Goal: Find specific page/section: Find specific page/section

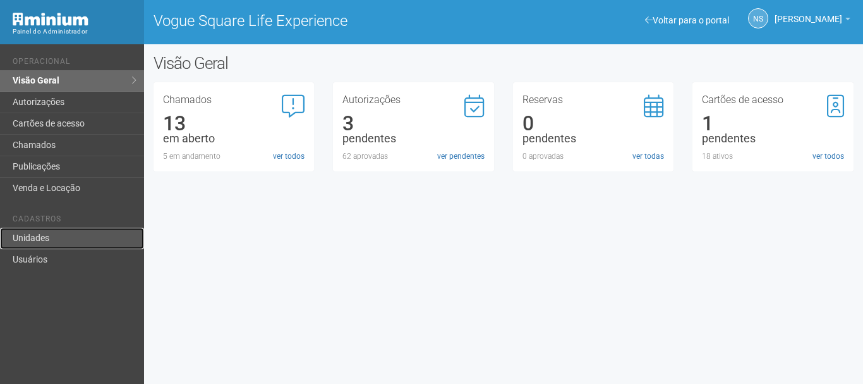
click at [49, 232] on link "Unidades" at bounding box center [72, 238] width 144 height 21
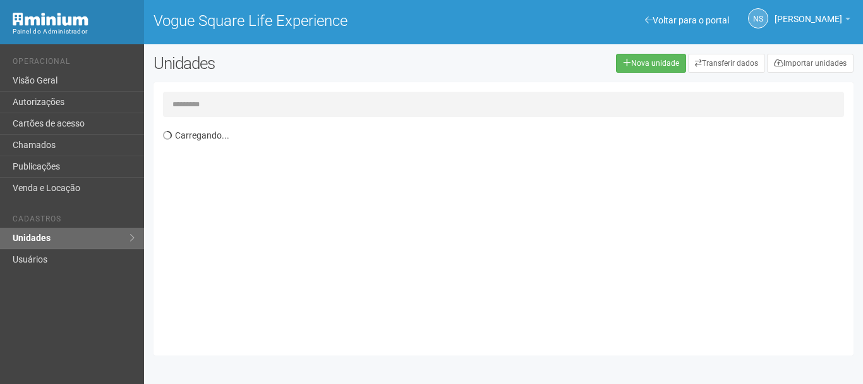
click at [193, 104] on input "text" at bounding box center [503, 104] width 681 height 25
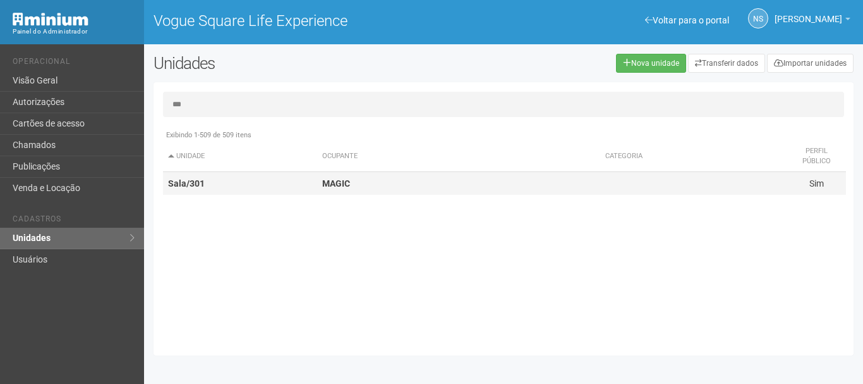
click at [215, 187] on td "Sala/301" at bounding box center [240, 183] width 154 height 23
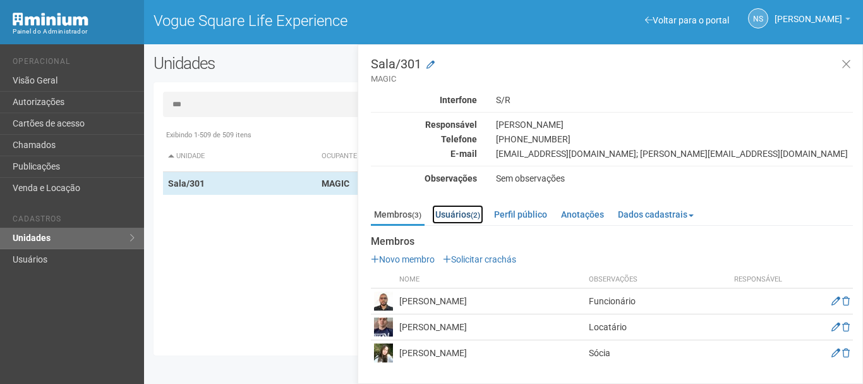
click at [449, 217] on link "Usuários (2)" at bounding box center [457, 214] width 51 height 19
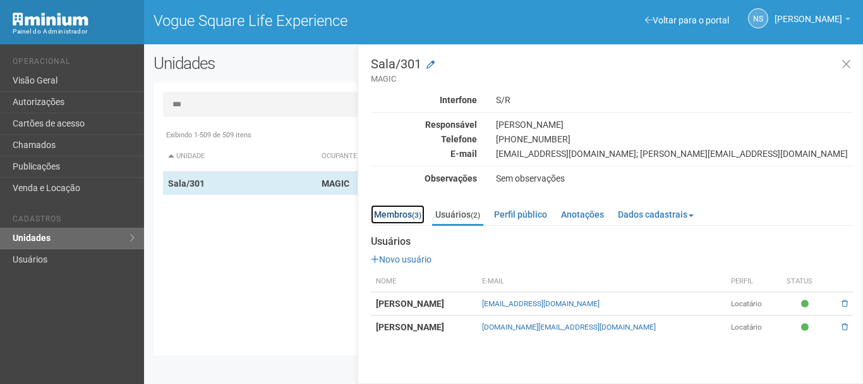
click at [413, 224] on link "Membros (3)" at bounding box center [398, 214] width 54 height 19
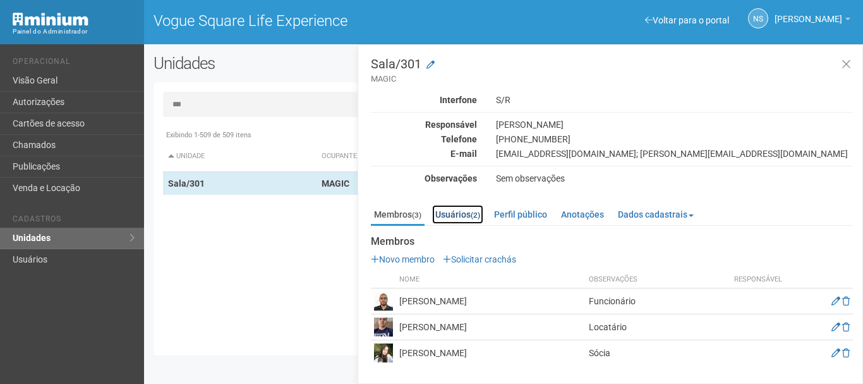
click at [454, 223] on link "Usuários (2)" at bounding box center [457, 214] width 51 height 19
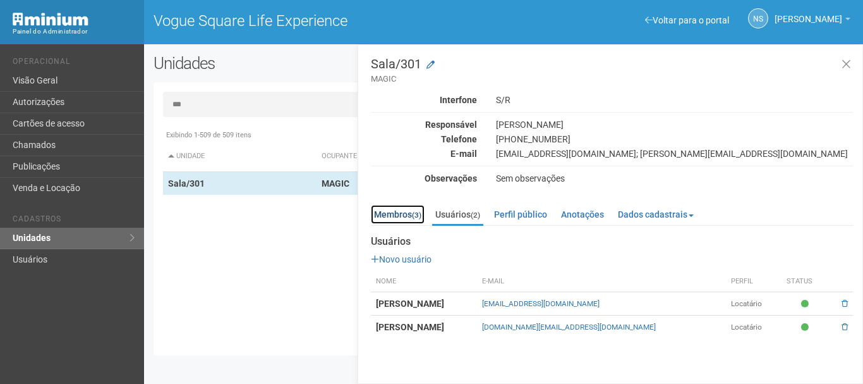
click at [397, 214] on link "Membros (3)" at bounding box center [398, 214] width 54 height 19
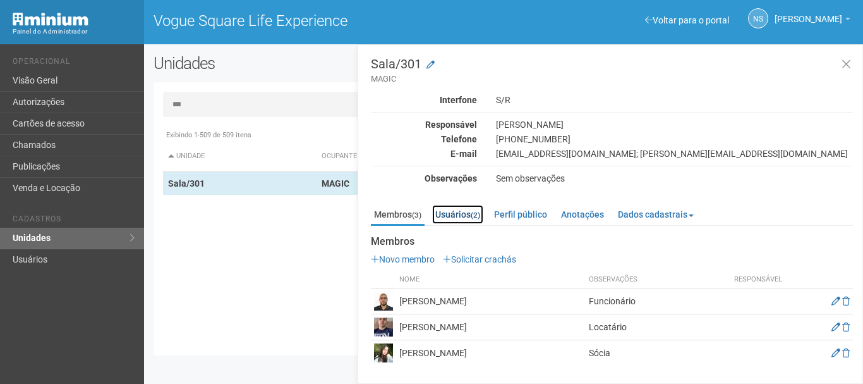
click at [455, 221] on link "Usuários (2)" at bounding box center [457, 214] width 51 height 19
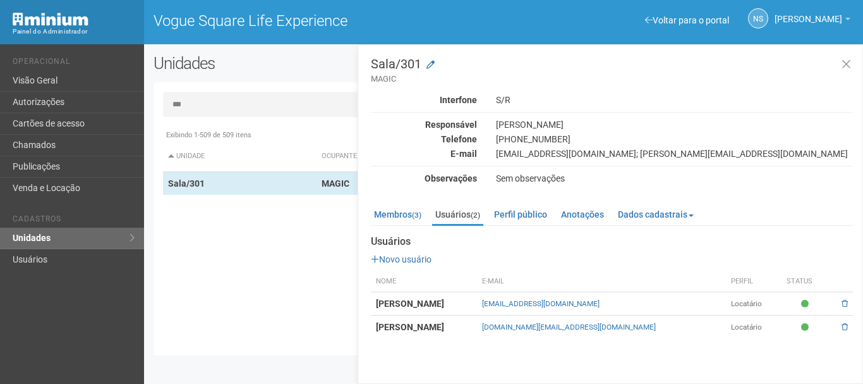
click at [477, 294] on td "JOÃO MARCUS PINHEIRO DUMAS VIANA" at bounding box center [424, 303] width 106 height 23
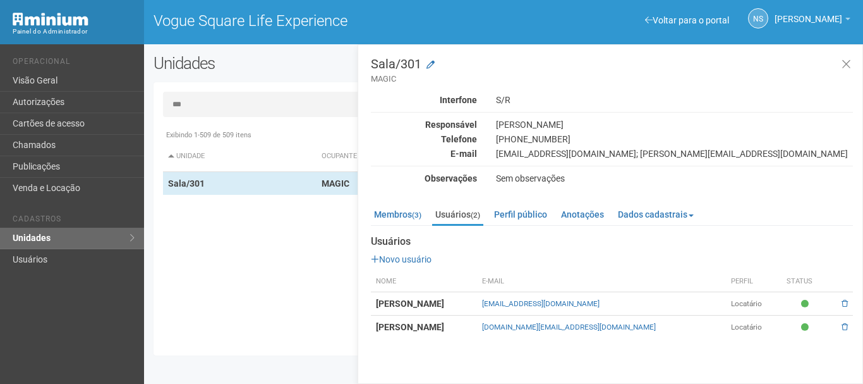
click at [580, 343] on div "Sala/301 MAGIC Interfone S/R Responsável Mauricio Manfredi Telefone (21) 9 9799…" at bounding box center [611, 213] width 506 height 339
click at [414, 332] on td "LARISSA VIANA FERREIRA DUMAS" at bounding box center [424, 326] width 106 height 23
click at [413, 331] on strong "LARISSA VIANA FERREIRA DUMAS" at bounding box center [410, 327] width 68 height 10
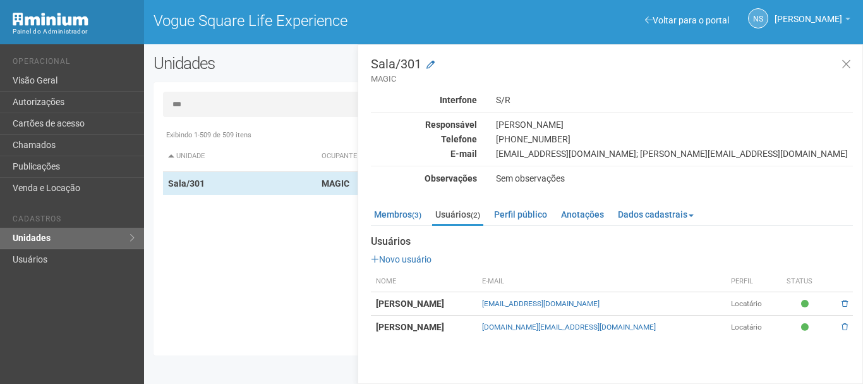
click at [410, 309] on td "JOÃO MARCUS PINHEIRO DUMAS VIANA" at bounding box center [424, 303] width 106 height 23
click at [403, 217] on link "Membros (3)" at bounding box center [398, 214] width 54 height 19
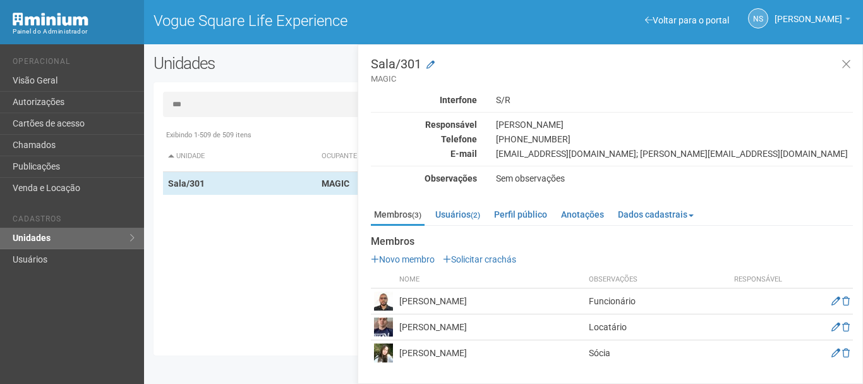
click at [245, 101] on input "***" at bounding box center [503, 104] width 681 height 25
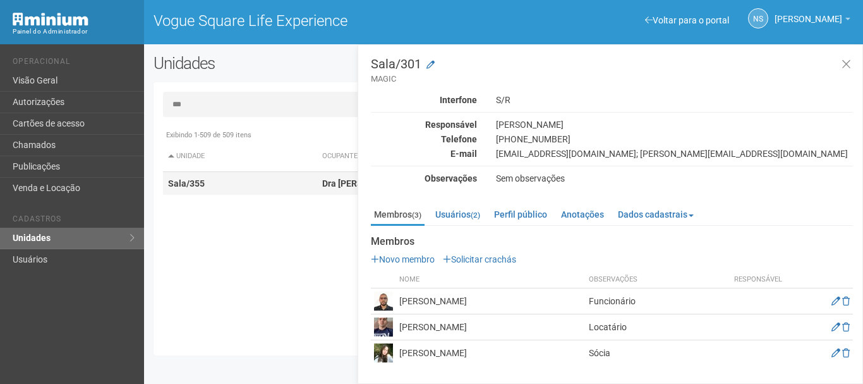
type input "***"
click at [224, 186] on td "Sala/355" at bounding box center [240, 183] width 154 height 23
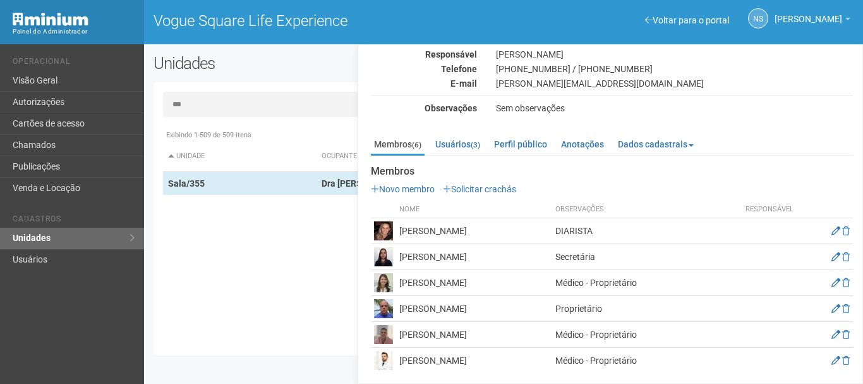
scroll to position [73, 0]
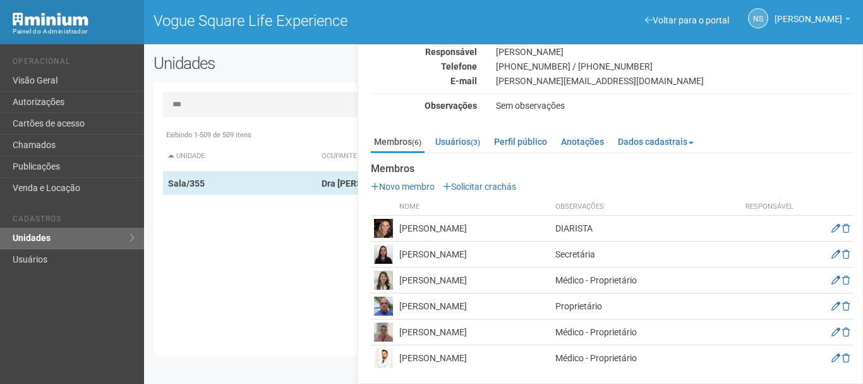
click at [416, 325] on td "Henrique Passos" at bounding box center [474, 332] width 156 height 26
click at [454, 334] on td "Henrique Passos" at bounding box center [474, 332] width 156 height 26
click at [381, 332] on img at bounding box center [383, 331] width 19 height 19
click at [836, 332] on icon at bounding box center [836, 331] width 9 height 9
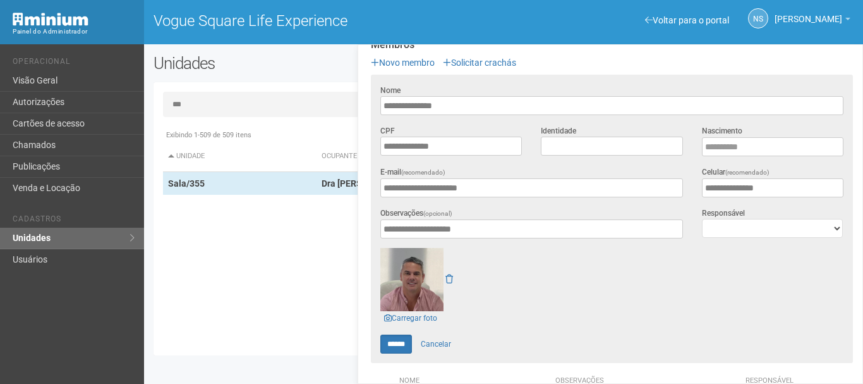
scroll to position [199, 0]
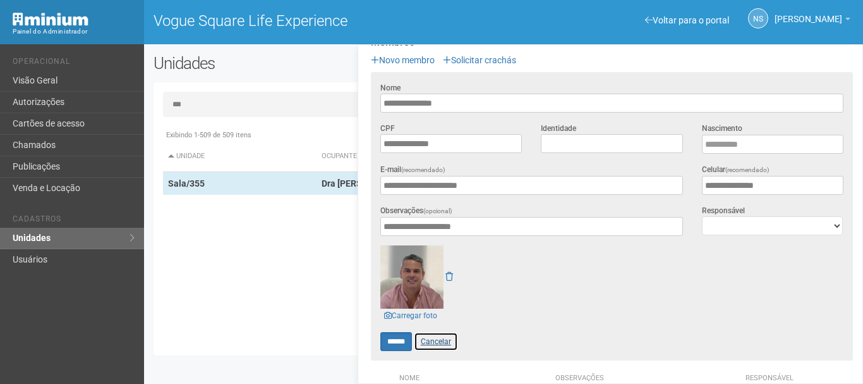
drag, startPoint x: 446, startPoint y: 330, endPoint x: 442, endPoint y: 321, distance: 9.6
click at [446, 332] on link "Cancelar" at bounding box center [436, 341] width 44 height 19
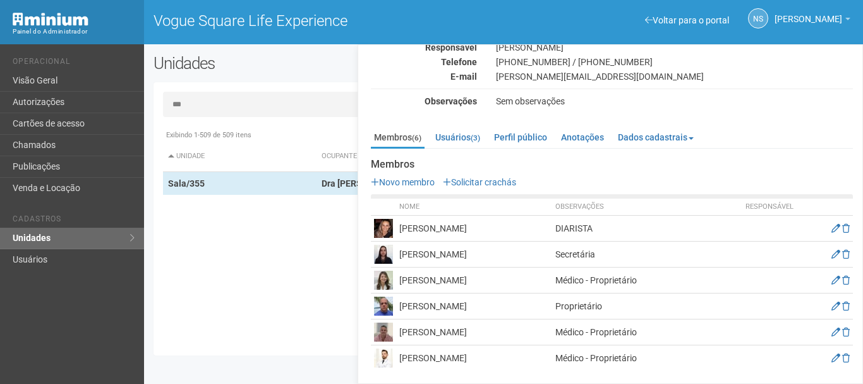
scroll to position [73, 0]
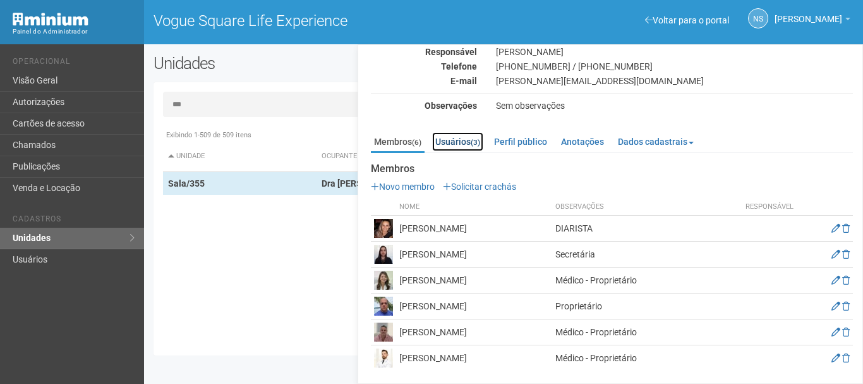
click at [477, 150] on link "Usuários (3)" at bounding box center [457, 141] width 51 height 19
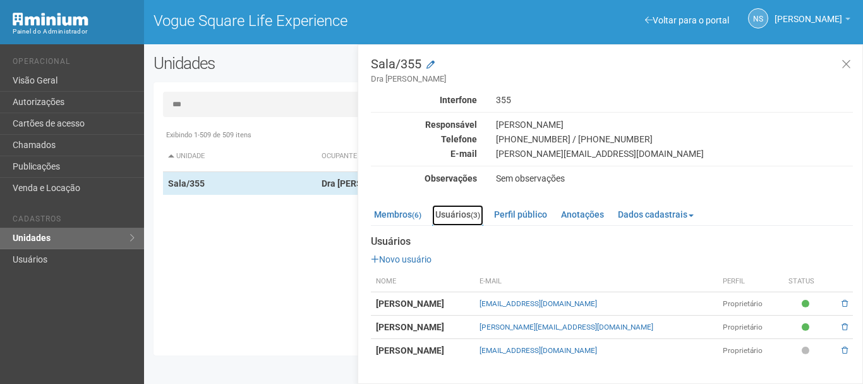
scroll to position [0, 0]
click at [515, 162] on div "Interfone 355 Responsável Henrique Passos de Almeida Telefone (21) 3559-7460 / …" at bounding box center [612, 139] width 482 height 90
click at [515, 157] on div "henri.passos@gmail.com" at bounding box center [675, 153] width 376 height 11
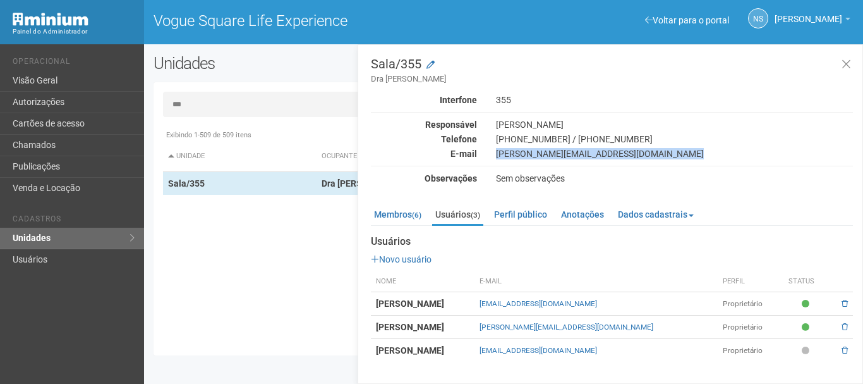
click at [515, 157] on div "henri.passos@gmail.com" at bounding box center [675, 153] width 376 height 11
click at [698, 12] on div "NS Nicolle Silva Nicolle Silva nicolle.silva@voguesquare.com.br Meu perfil Alte…" at bounding box center [751, 19] width 212 height 35
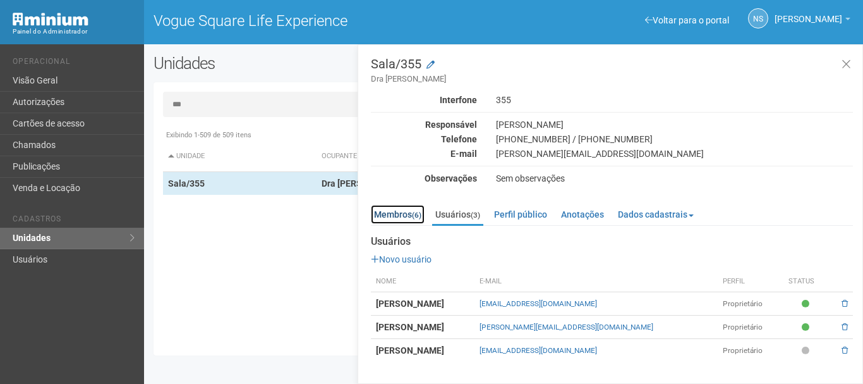
click at [390, 207] on link "Membros (6)" at bounding box center [398, 214] width 54 height 19
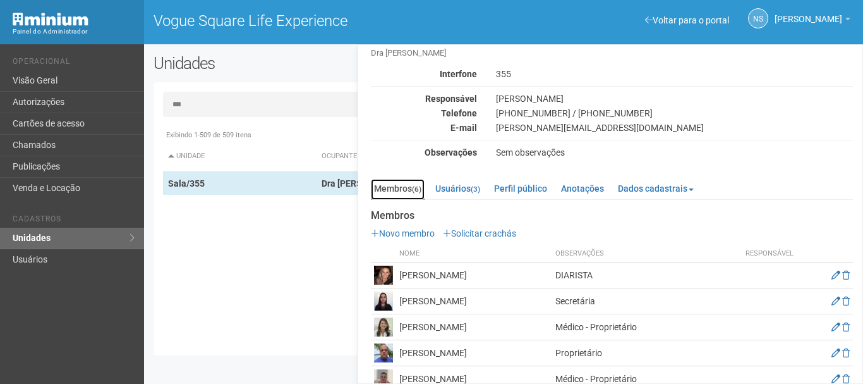
scroll to position [73, 0]
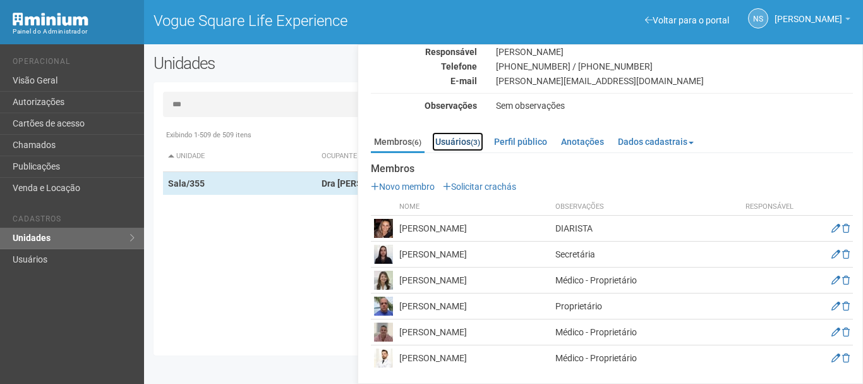
click at [475, 151] on link "Usuários (3)" at bounding box center [457, 141] width 51 height 19
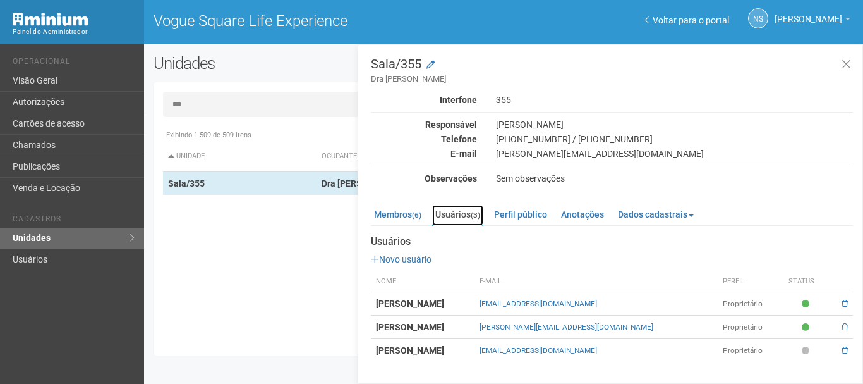
scroll to position [0, 0]
click at [475, 315] on td "Gustavo Vargas" at bounding box center [423, 326] width 104 height 23
click at [469, 310] on td "Fabricia Felix Cipriano Vargas" at bounding box center [423, 303] width 104 height 23
click at [475, 308] on td "Fabricia Felix Cipriano Vargas" at bounding box center [423, 303] width 104 height 23
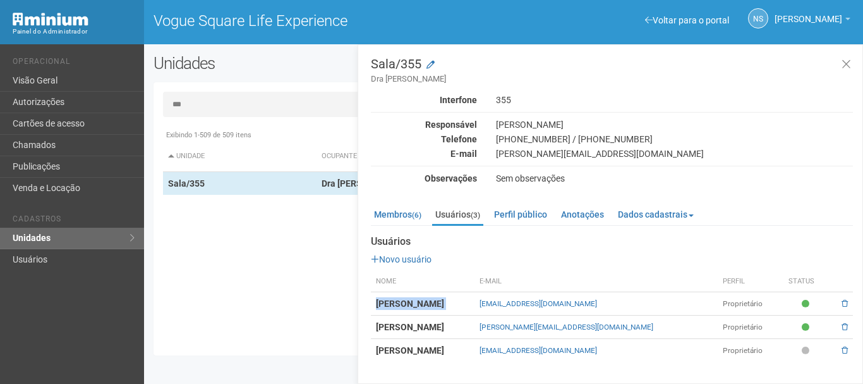
click at [475, 308] on td "Fabricia Felix Cipriano Vargas" at bounding box center [423, 303] width 104 height 23
click at [422, 329] on strong "Gustavo Vargas" at bounding box center [410, 327] width 68 height 10
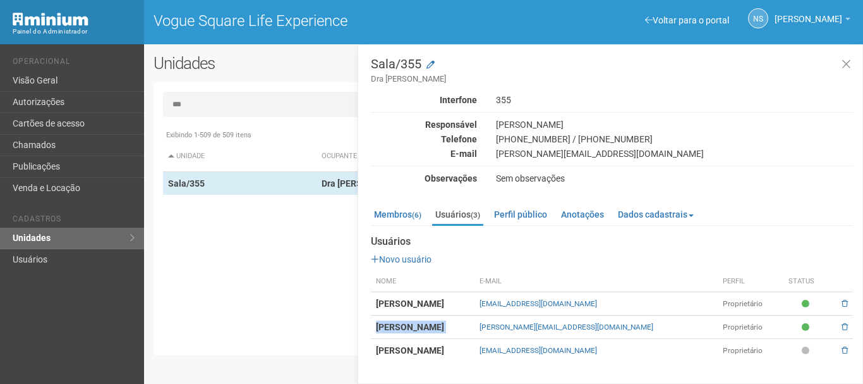
click at [422, 329] on strong "Gustavo Vargas" at bounding box center [410, 327] width 68 height 10
click at [408, 200] on div "Membros (6) Usuários (3) Perfil público Anotações Dados cadastrais Proprietário…" at bounding box center [612, 279] width 482 height 163
click at [411, 209] on link "Membros (6)" at bounding box center [398, 214] width 54 height 19
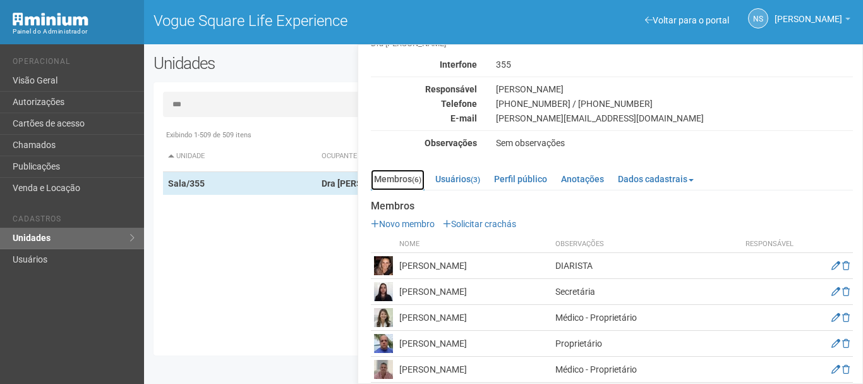
scroll to position [73, 0]
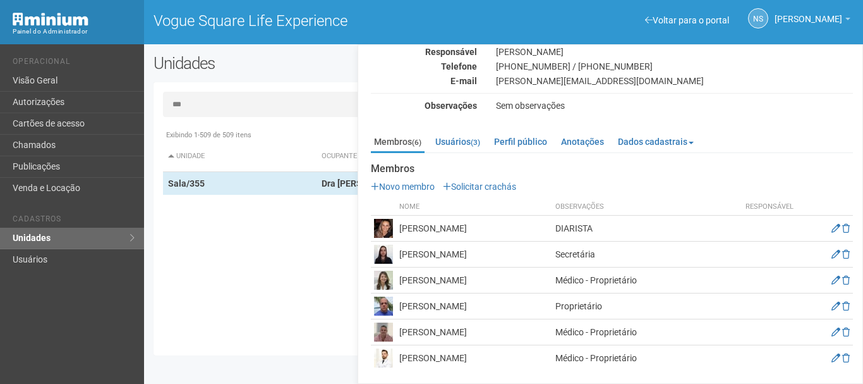
click at [452, 130] on div "Membros (6) Usuários (3) Perfil público Anotações Dados cadastrais Proprietário…" at bounding box center [612, 248] width 482 height 245
click at [463, 137] on link "Usuários (3)" at bounding box center [457, 141] width 51 height 19
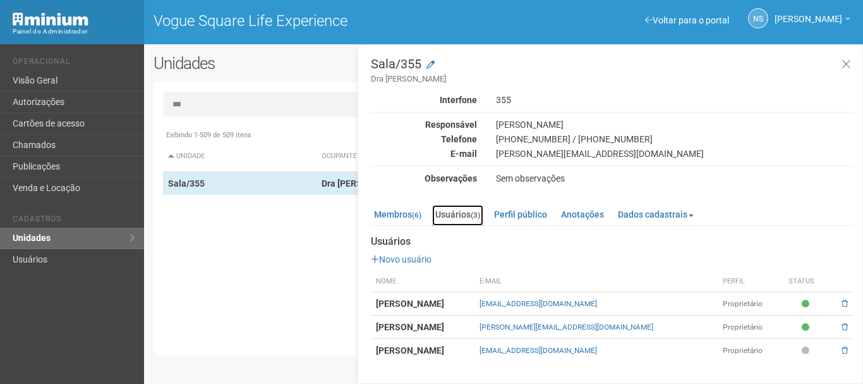
scroll to position [0, 0]
